Goal: Find specific page/section: Find specific page/section

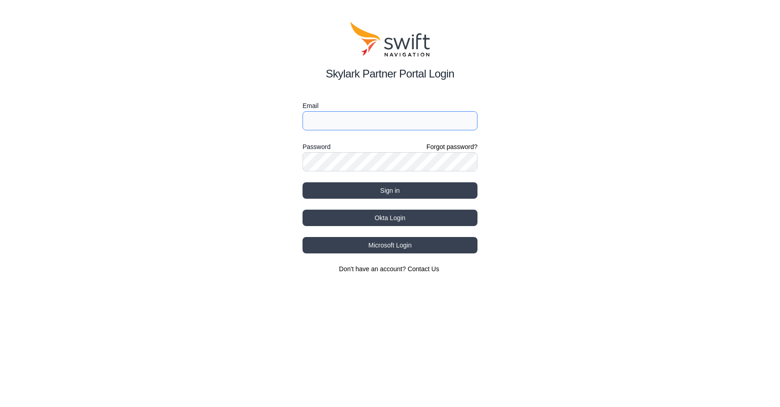
click at [413, 122] on input "Email" at bounding box center [389, 120] width 175 height 19
click at [380, 122] on input "Email" at bounding box center [389, 120] width 175 height 19
type input "[EMAIL_ADDRESS][DATE][DOMAIN_NAME]"
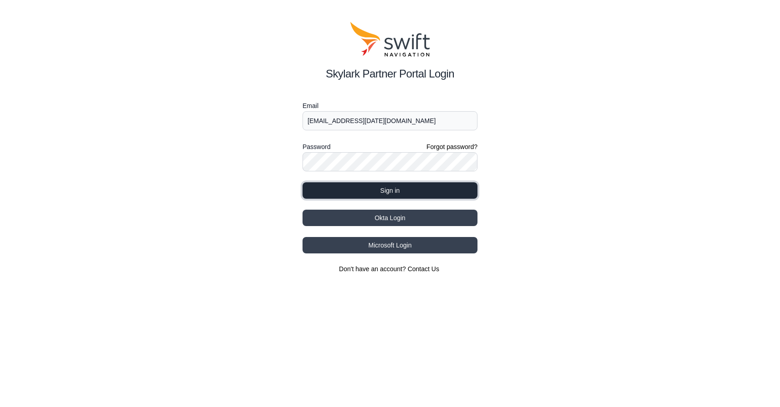
click at [329, 191] on button "Sign in" at bounding box center [389, 190] width 175 height 16
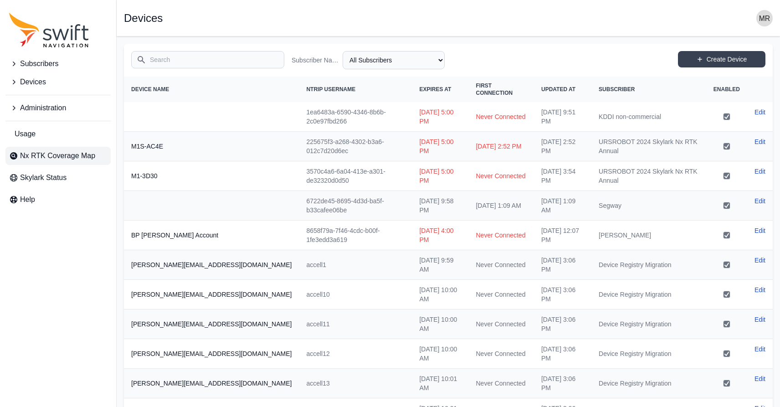
click at [53, 156] on span "Nx RTK Coverage Map" at bounding box center [57, 155] width 75 height 11
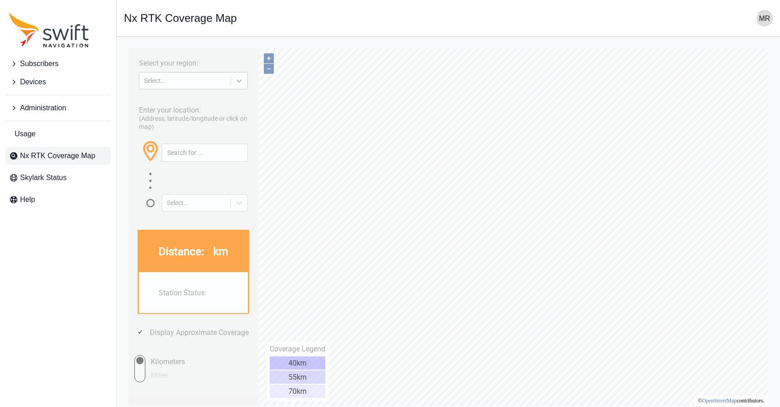
click at [240, 82] on icon at bounding box center [239, 80] width 9 height 9
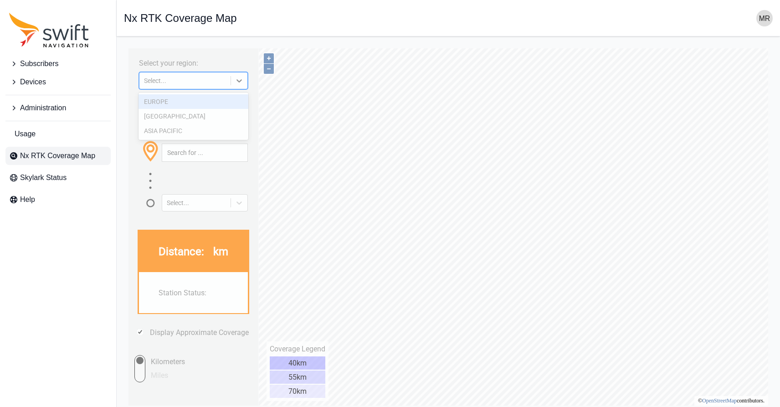
click at [194, 105] on div "EUROPE" at bounding box center [193, 101] width 110 height 15
